Goal: Task Accomplishment & Management: Manage account settings

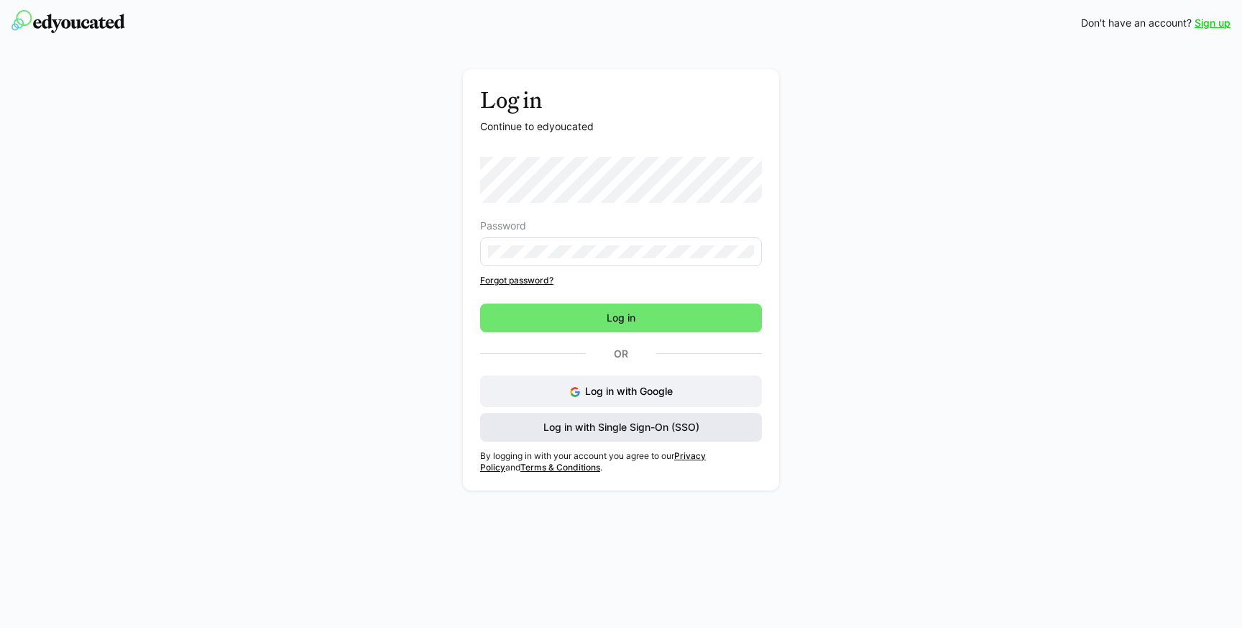
click at [531, 426] on span "Log in with Single Sign-On (SSO)" at bounding box center [621, 427] width 282 height 29
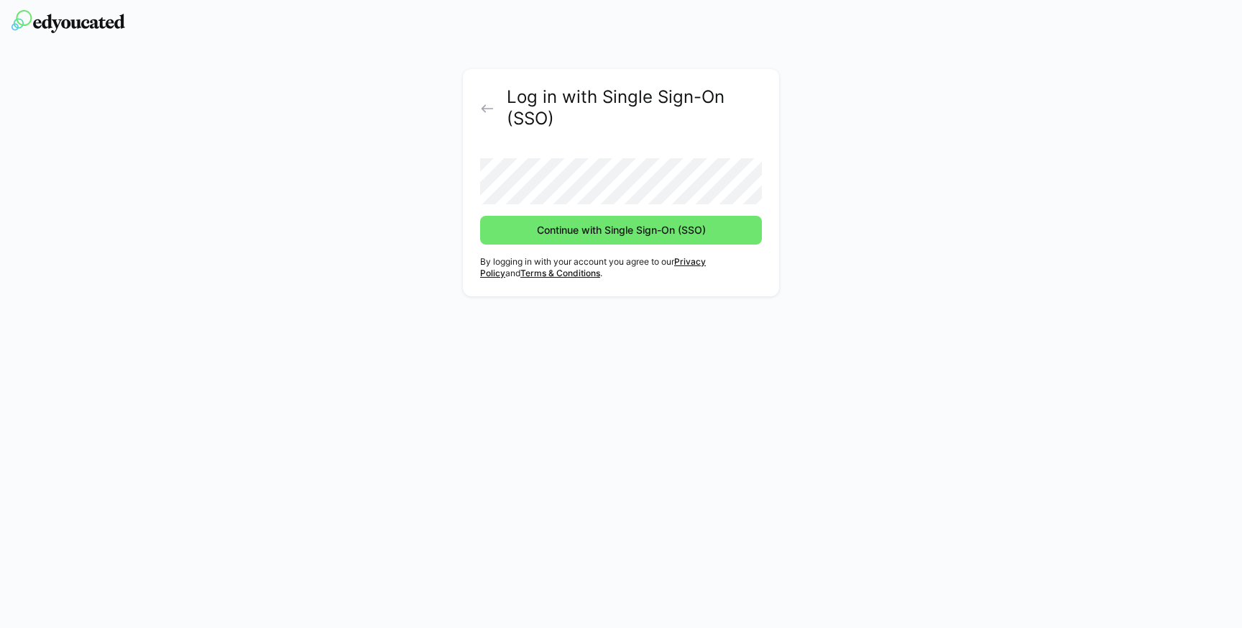
click at [480, 216] on button "Continue with Single Sign-On (SSO)" at bounding box center [621, 230] width 282 height 29
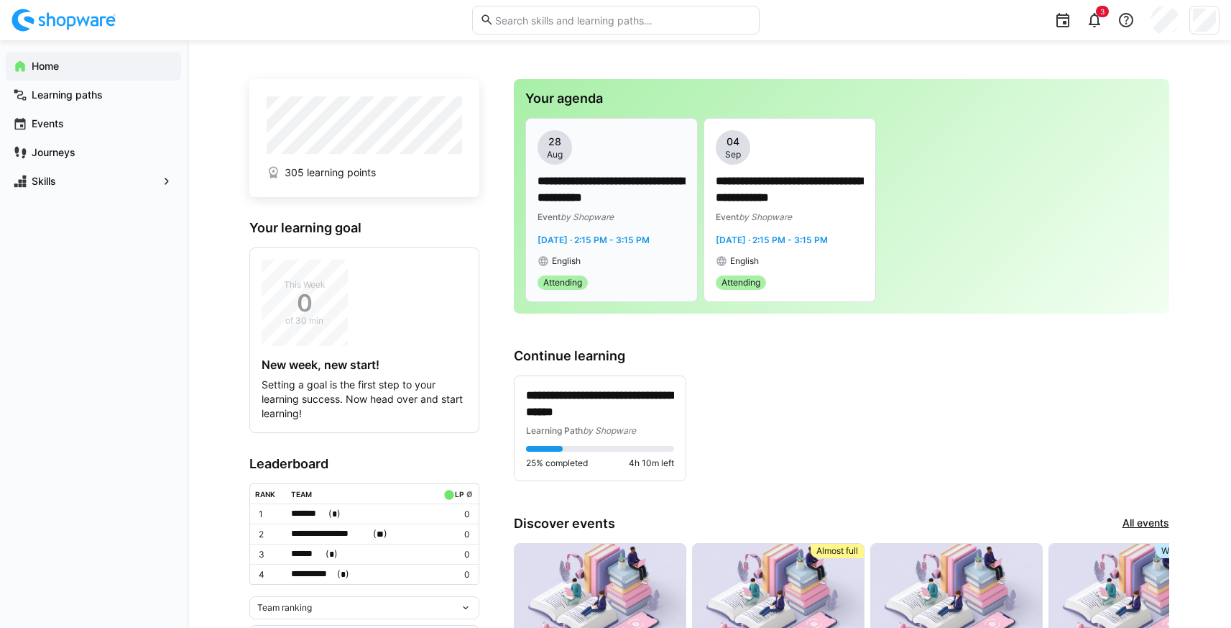
click at [559, 282] on span "Attending" at bounding box center [562, 283] width 39 height 12
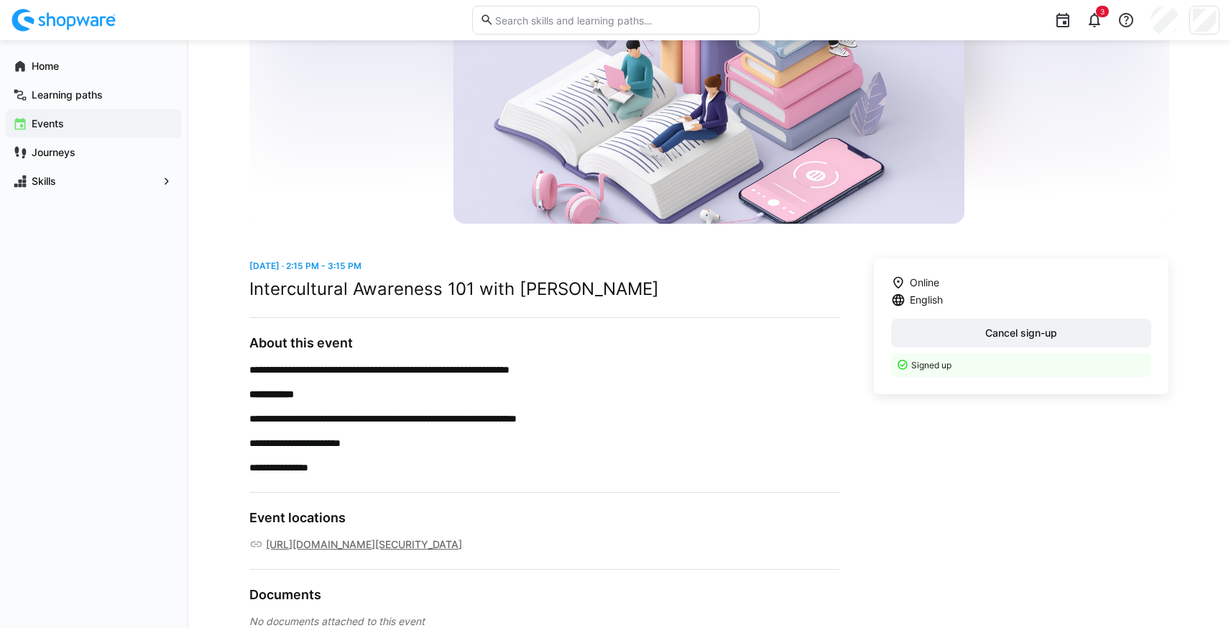
scroll to position [201, 0]
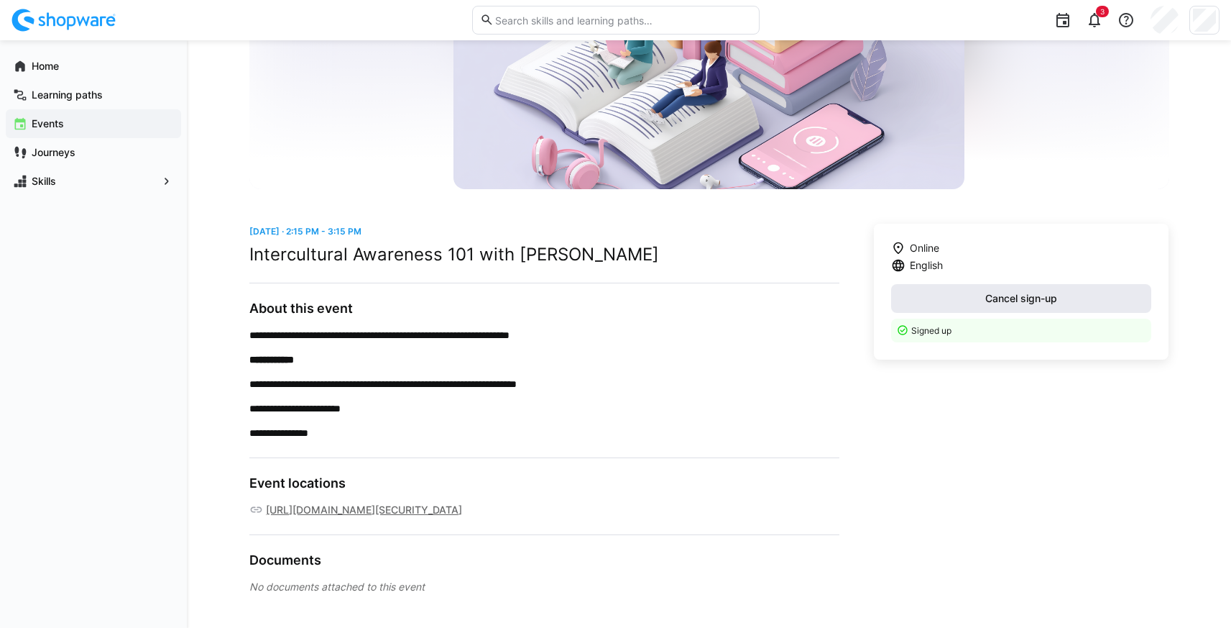
click at [976, 295] on span "Cancel sign-up" at bounding box center [1021, 298] width 261 height 29
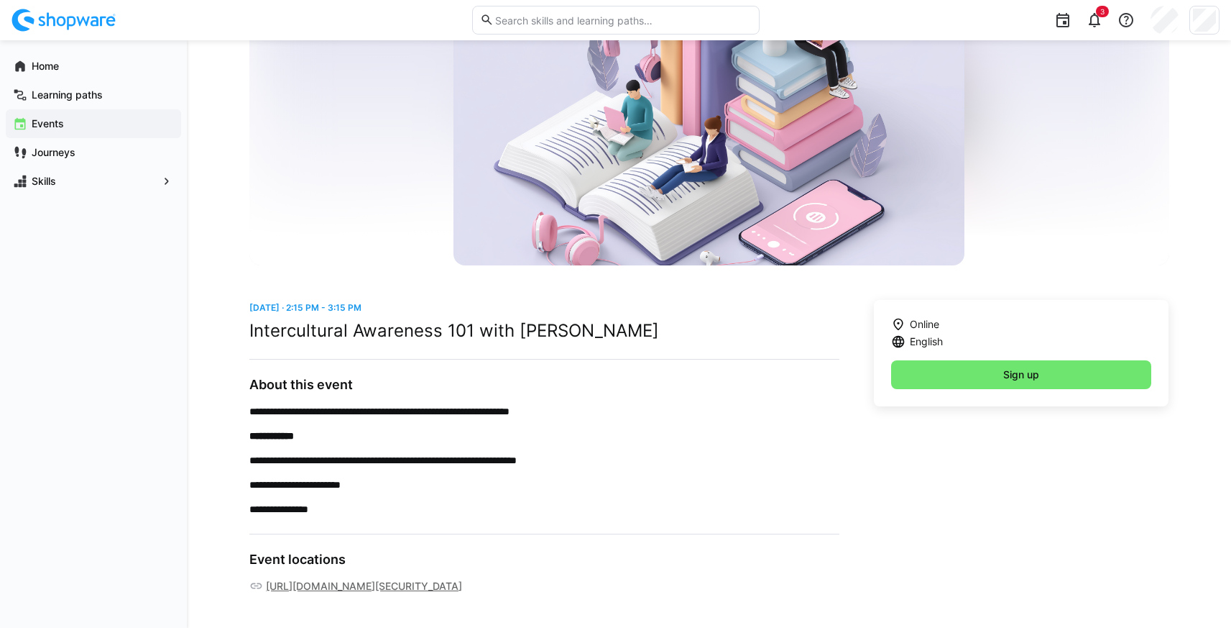
scroll to position [124, 0]
